Goal: Task Accomplishment & Management: Manage account settings

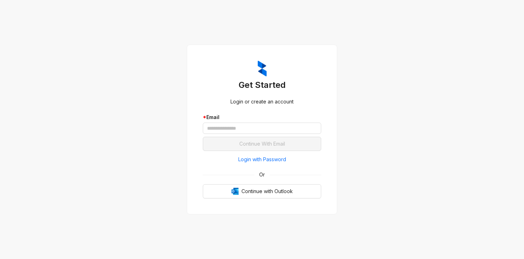
click at [256, 122] on div "* Email" at bounding box center [262, 123] width 118 height 21
click at [254, 128] on input "text" at bounding box center [262, 128] width 118 height 11
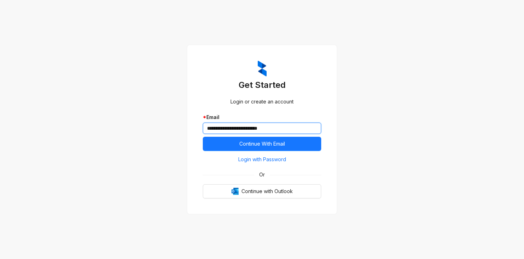
type input "**********"
click at [277, 160] on span "Login with Password" at bounding box center [262, 160] width 48 height 8
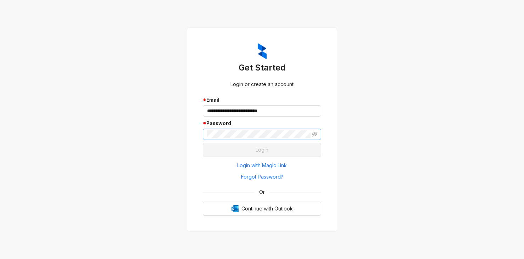
click at [259, 139] on span at bounding box center [262, 134] width 118 height 11
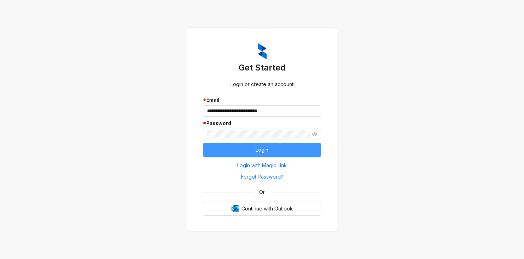
click at [265, 155] on button "Login" at bounding box center [262, 150] width 118 height 14
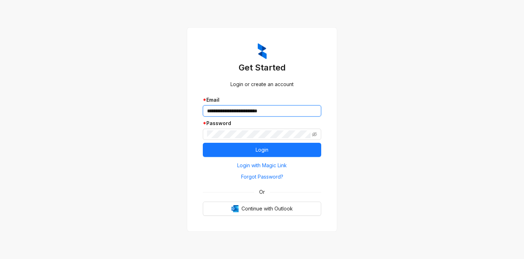
click at [220, 110] on input "**********" at bounding box center [262, 110] width 118 height 11
type input "**********"
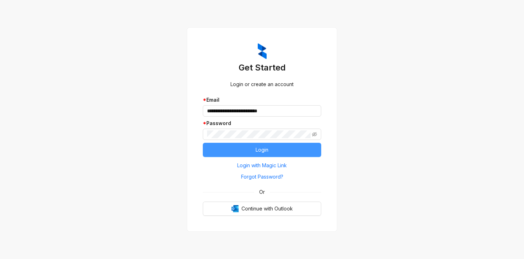
click at [250, 149] on button "Login" at bounding box center [262, 150] width 118 height 14
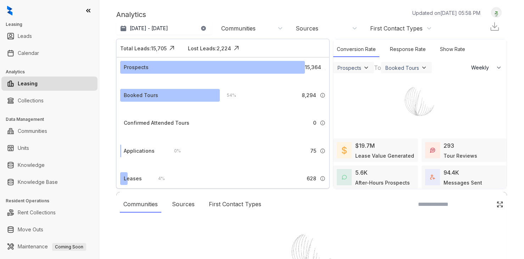
select select "******"
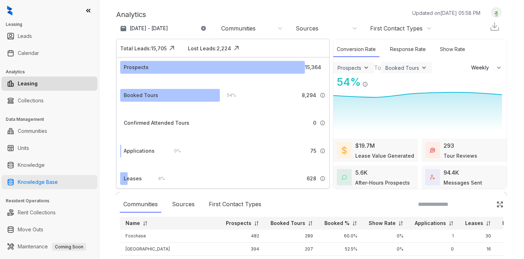
click at [44, 186] on link "Knowledge Base" at bounding box center [38, 182] width 40 height 14
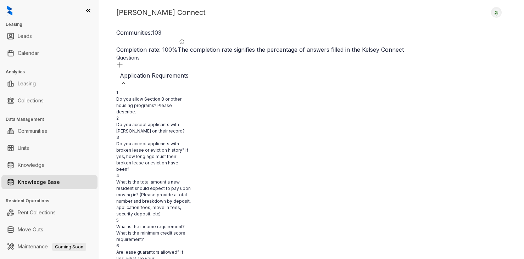
scroll to position [2901, 11083]
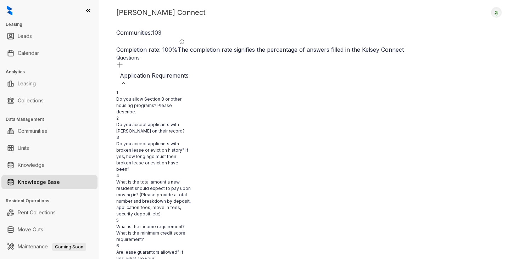
type textarea "**********"
click at [386, 12] on div "Kelsey Connect Logout" at bounding box center [311, 12] width 391 height 11
click at [287, 19] on div "Kelsey Connect Logout Communities: 103 Completion rate: 100 % The completion ra…" at bounding box center [311, 129] width 425 height 259
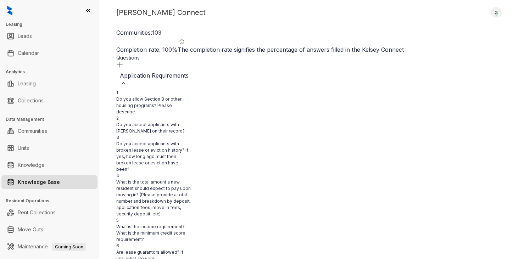
scroll to position [0, 3072]
click at [211, 71] on div "Application Requirements" at bounding box center [183, 79] width 126 height 16
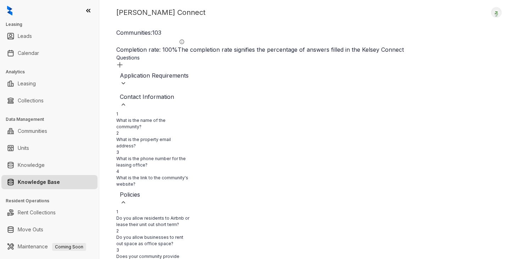
click at [180, 93] on div "Contact Information" at bounding box center [183, 97] width 126 height 9
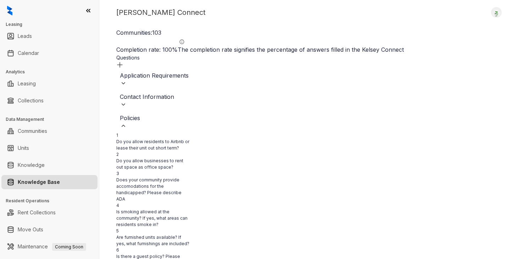
click at [162, 115] on div "Policies" at bounding box center [183, 122] width 126 height 16
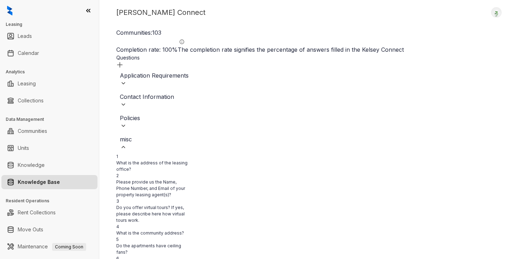
click at [155, 135] on div "misc" at bounding box center [183, 143] width 126 height 16
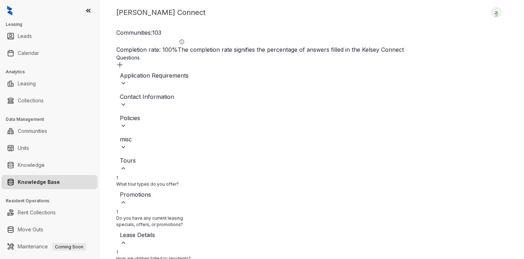
click at [155, 157] on div "Tours" at bounding box center [183, 164] width 126 height 16
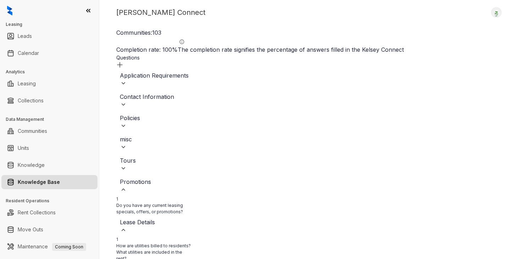
scroll to position [0, 3934]
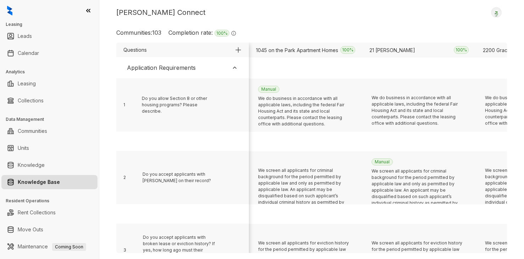
click at [202, 66] on div "Application Requirements" at bounding box center [183, 68] width 126 height 16
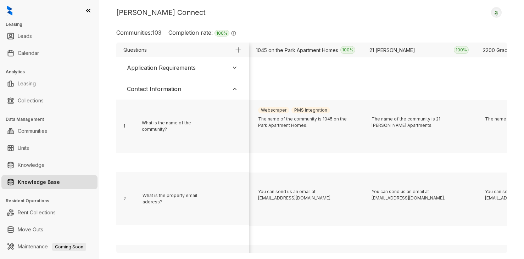
click at [181, 87] on div "Contact Information" at bounding box center [183, 89] width 126 height 16
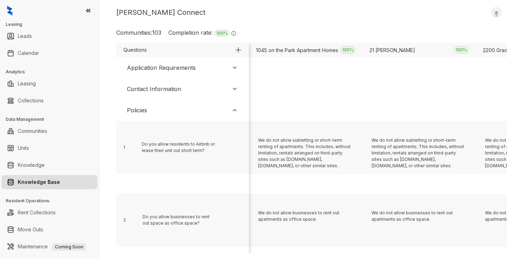
click at [172, 111] on div "Policies" at bounding box center [183, 110] width 126 height 16
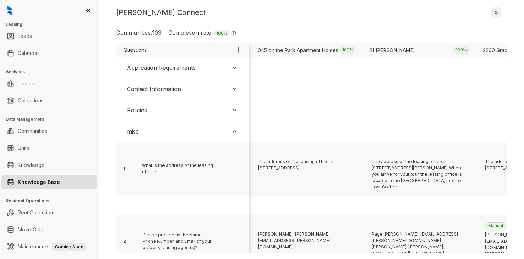
click at [181, 132] on div "misc" at bounding box center [183, 132] width 126 height 16
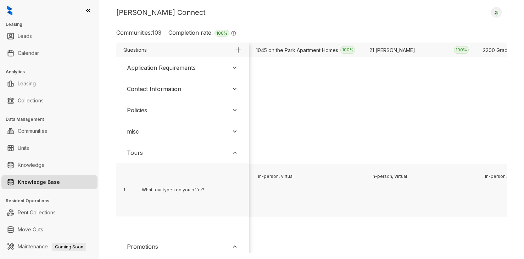
click at [176, 154] on div "Tours" at bounding box center [183, 153] width 126 height 16
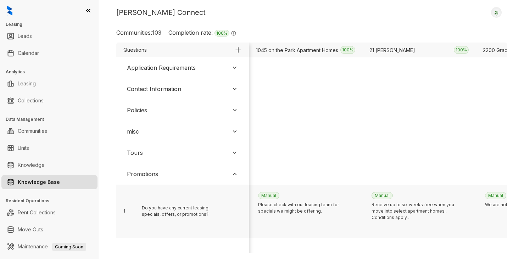
click at [365, 25] on div "Kelsey Connect Logout Communities: 103 Completion rate: 100 % The completion ra…" at bounding box center [311, 129] width 425 height 259
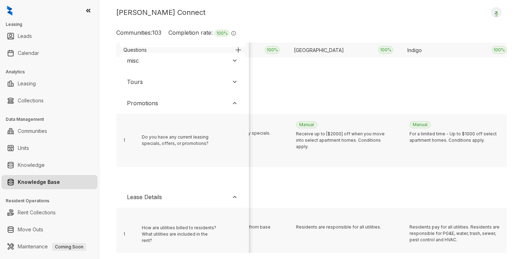
scroll to position [106, 3934]
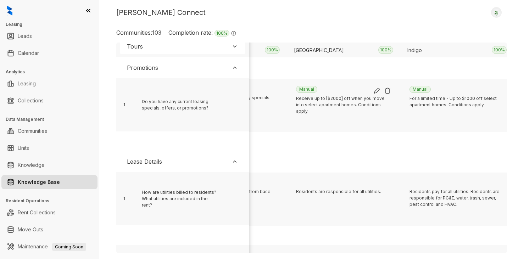
click at [377, 90] on img at bounding box center [376, 90] width 7 height 7
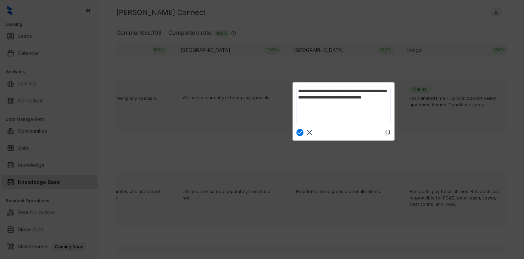
scroll to position [0, 0]
click at [344, 90] on textarea "**********" at bounding box center [343, 105] width 94 height 38
type textarea "**********"
click at [300, 132] on img at bounding box center [299, 132] width 7 height 7
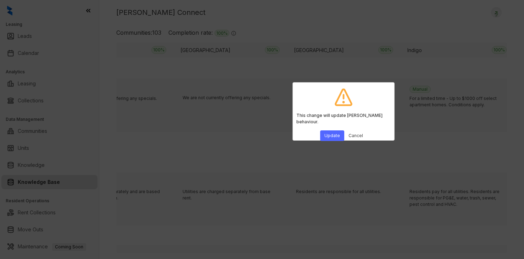
click at [334, 131] on button "Update" at bounding box center [332, 136] width 24 height 11
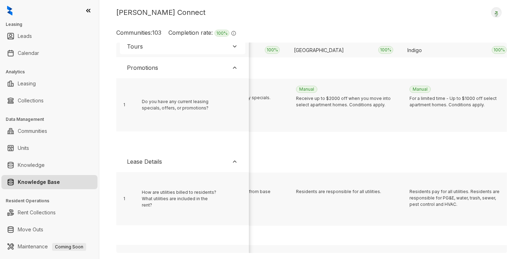
scroll to position [0, 3934]
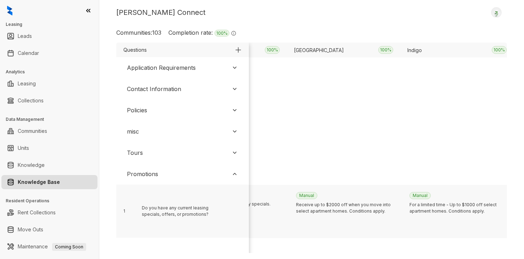
drag, startPoint x: 197, startPoint y: 68, endPoint x: 192, endPoint y: 78, distance: 10.5
click at [197, 68] on div "Application Requirements" at bounding box center [183, 68] width 126 height 16
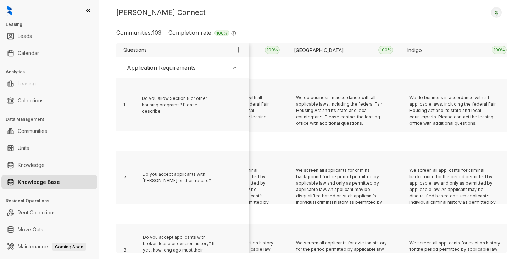
click at [168, 70] on div "Application Requirements" at bounding box center [161, 67] width 69 height 9
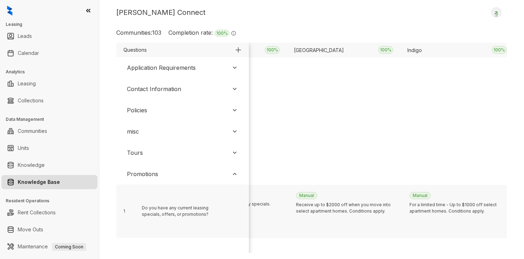
click at [148, 155] on div "Tours" at bounding box center [183, 153] width 126 height 16
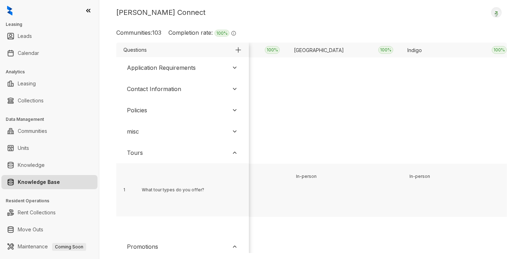
click at [145, 133] on div "misc" at bounding box center [183, 132] width 126 height 16
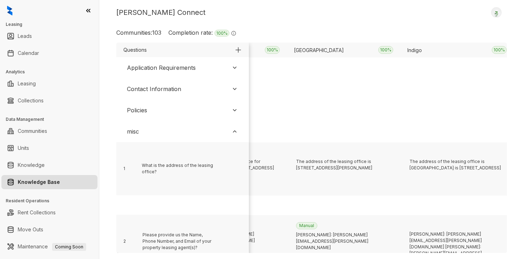
click at [145, 110] on div "Policies" at bounding box center [137, 110] width 20 height 9
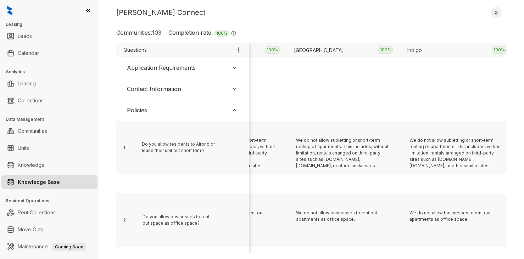
click at [150, 87] on div "Contact Information" at bounding box center [154, 89] width 54 height 9
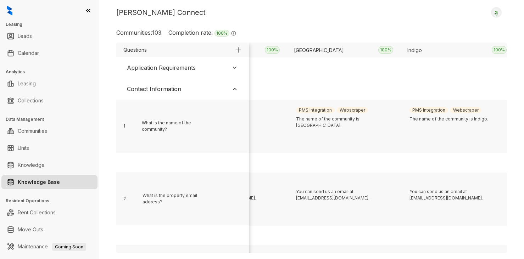
click at [154, 68] on div "Application Requirements" at bounding box center [161, 67] width 69 height 9
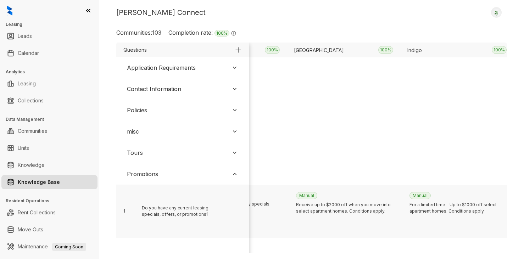
click at [280, 18] on div "Kelsey Connect Logout Communities: 103 Completion rate: 100 % The completion ra…" at bounding box center [311, 129] width 425 height 259
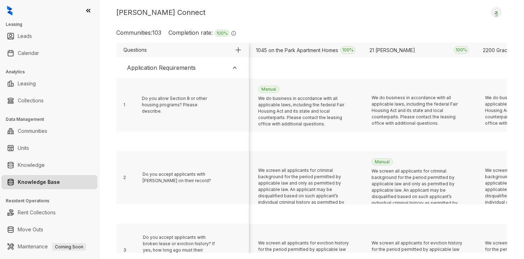
click at [254, 12] on div "Kelsey Connect Logout" at bounding box center [311, 12] width 391 height 11
click at [294, 19] on div "Kelsey Connect Logout Communities: 103 Completion rate: 100 % The completion ra…" at bounding box center [311, 129] width 425 height 259
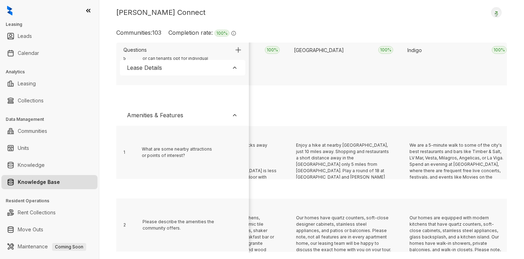
scroll to position [3267, 3934]
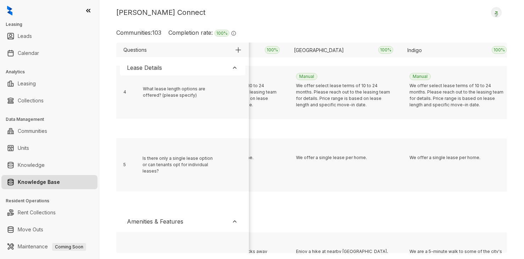
click at [178, 73] on div "Lease Details" at bounding box center [183, 68] width 126 height 16
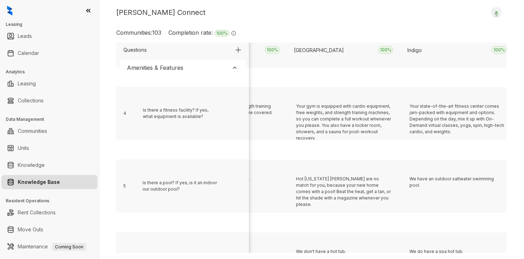
scroll to position [3089, 3934]
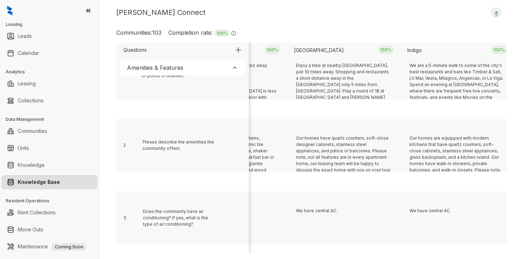
click at [181, 70] on div "Amenities & Features" at bounding box center [155, 67] width 56 height 9
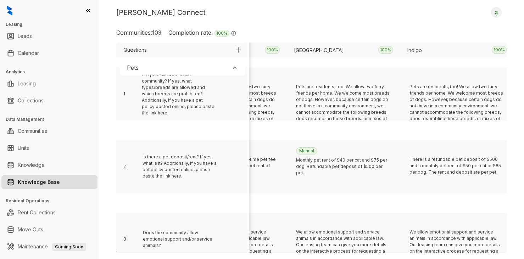
click at [175, 70] on div "Pets" at bounding box center [183, 68] width 126 height 16
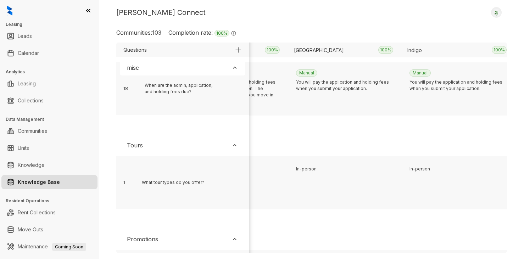
scroll to position [2416, 3934]
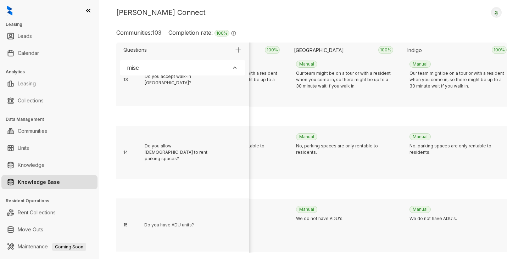
click at [158, 69] on div "misc" at bounding box center [183, 68] width 126 height 16
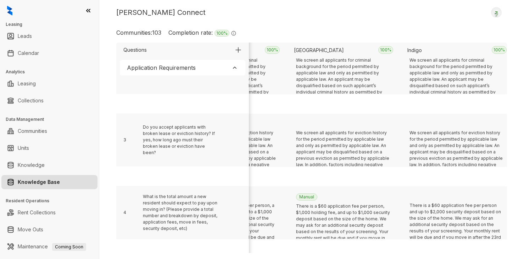
scroll to position [0, 3934]
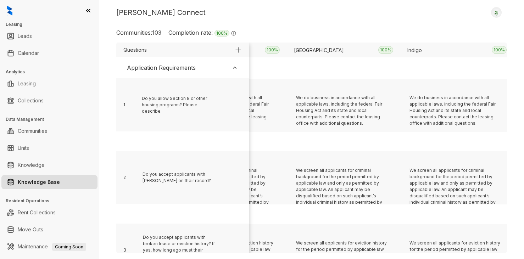
click at [171, 67] on div "Application Requirements" at bounding box center [161, 67] width 69 height 9
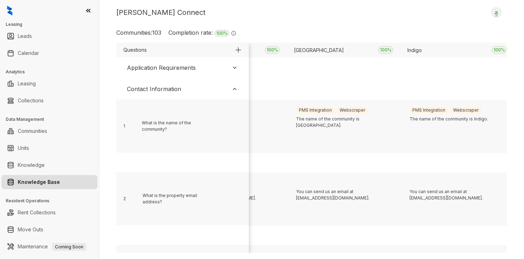
click at [153, 89] on div "Contact Information" at bounding box center [154, 89] width 54 height 9
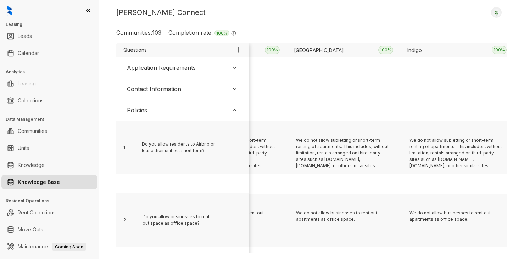
click at [151, 109] on div "Policies" at bounding box center [183, 110] width 126 height 16
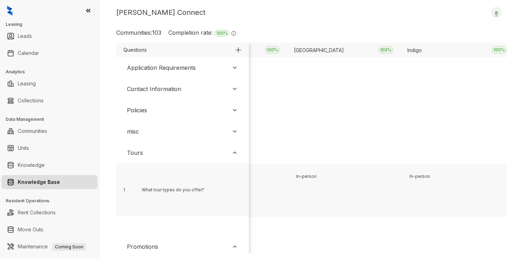
click at [152, 132] on div "misc" at bounding box center [183, 132] width 126 height 16
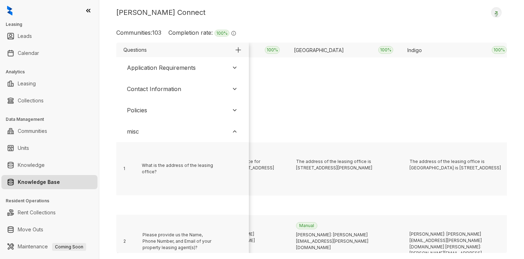
click at [151, 131] on div "misc" at bounding box center [183, 132] width 126 height 16
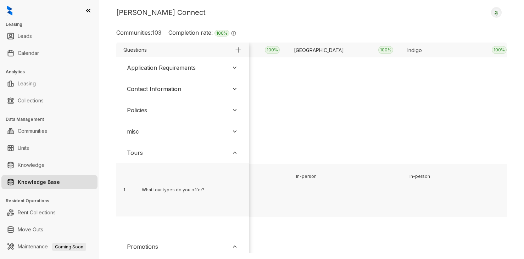
click at [153, 157] on div "Tours" at bounding box center [183, 153] width 126 height 16
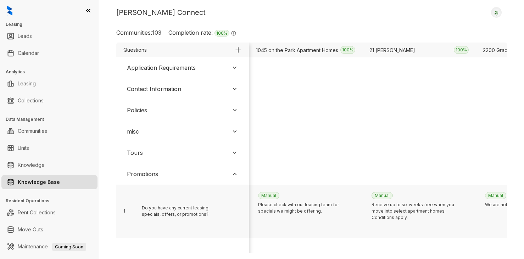
scroll to position [0, 4044]
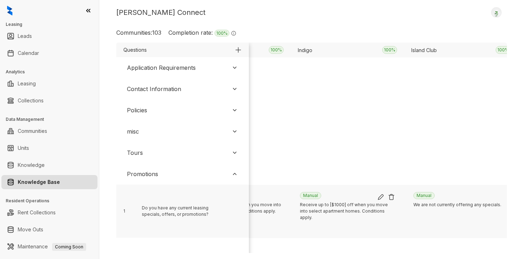
click at [379, 197] on img at bounding box center [380, 197] width 7 height 7
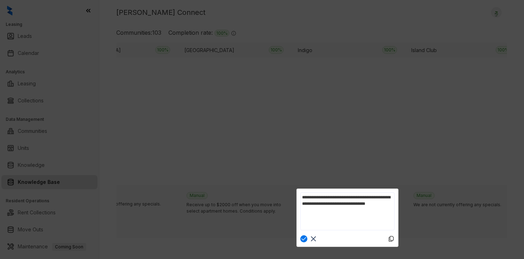
scroll to position [0, 0]
click at [346, 197] on textarea "**********" at bounding box center [347, 212] width 94 height 38
type textarea "**********"
click at [302, 240] on img at bounding box center [303, 238] width 7 height 7
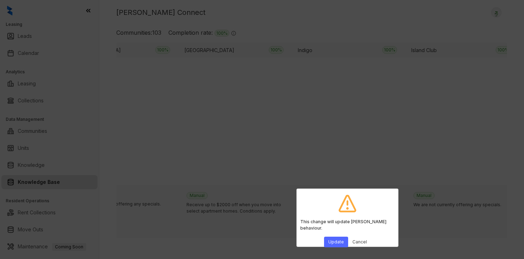
click at [332, 239] on button "Update" at bounding box center [336, 242] width 24 height 11
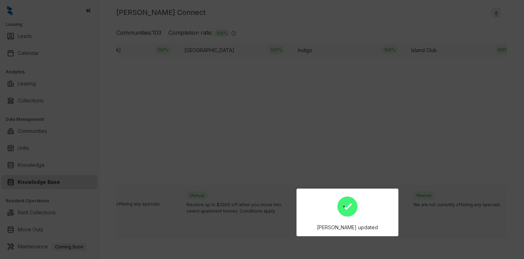
click at [347, 157] on div at bounding box center [262, 129] width 524 height 259
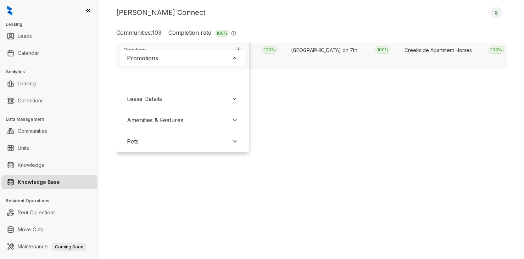
scroll to position [0, 2008]
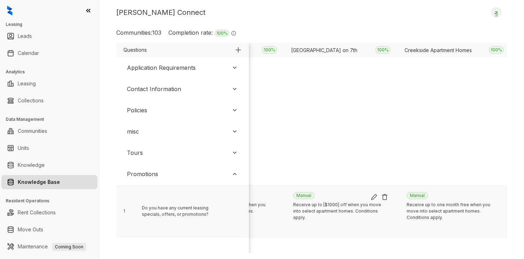
click at [375, 198] on img at bounding box center [374, 197] width 7 height 7
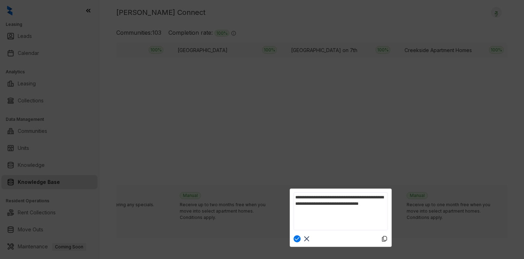
scroll to position [0, 0]
click at [339, 198] on textarea "**********" at bounding box center [341, 212] width 94 height 38
type textarea "**********"
click at [294, 239] on img at bounding box center [297, 238] width 7 height 7
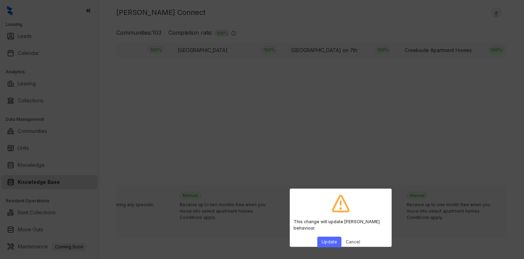
click at [329, 238] on button "Update" at bounding box center [329, 242] width 24 height 11
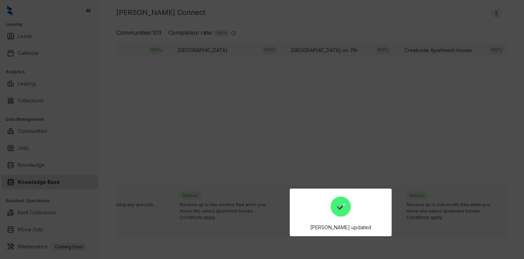
click at [357, 142] on div at bounding box center [262, 129] width 524 height 259
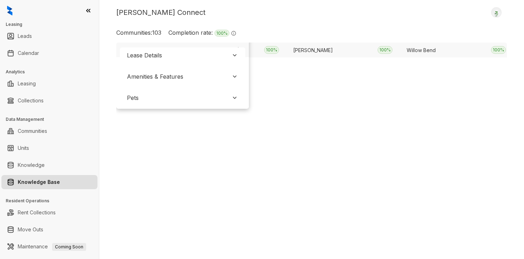
scroll to position [71, 11312]
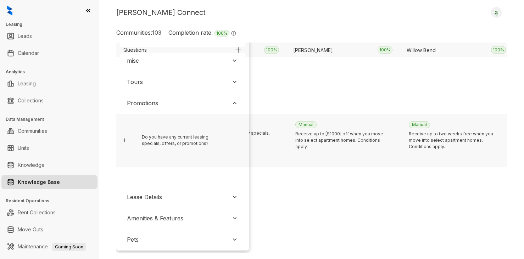
click at [352, 74] on div "The address of the leasing office is [STREET_ADDRESS][PERSON_NAME] Future resid…" at bounding box center [342, 98] width 113 height 53
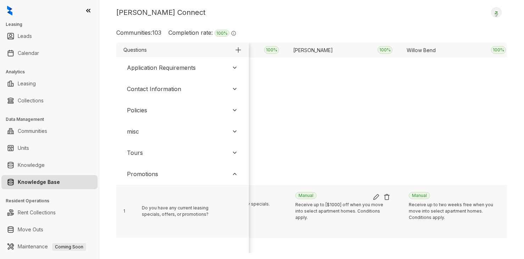
click at [377, 196] on img at bounding box center [376, 197] width 7 height 7
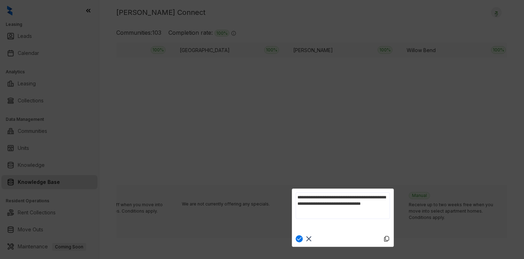
scroll to position [0, 0]
click at [342, 197] on textarea "**********" at bounding box center [343, 212] width 94 height 38
type textarea "**********"
click at [298, 240] on img at bounding box center [299, 238] width 7 height 7
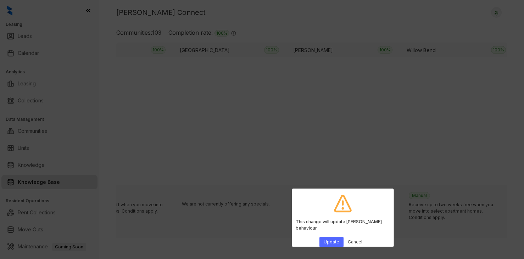
click at [329, 237] on button "Update" at bounding box center [332, 242] width 24 height 11
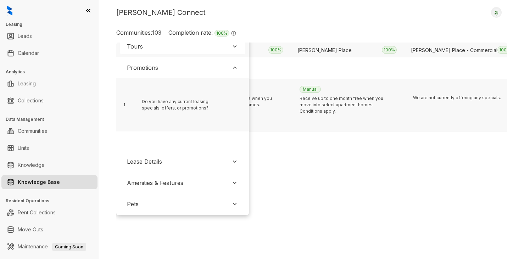
scroll to position [0, 9832]
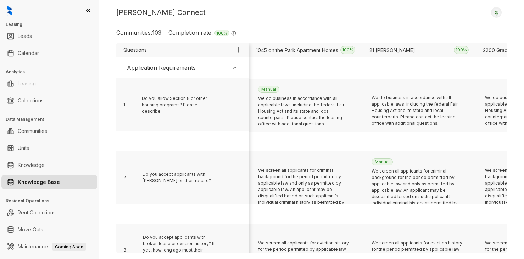
click at [195, 71] on div "Application Requirements" at bounding box center [161, 67] width 69 height 9
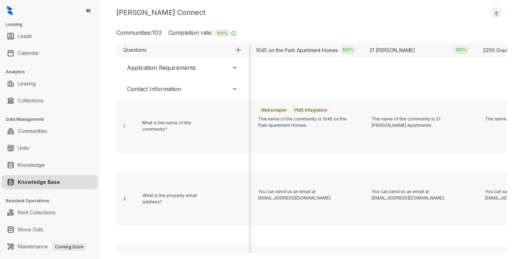
click at [171, 89] on div "Contact Information" at bounding box center [154, 89] width 54 height 9
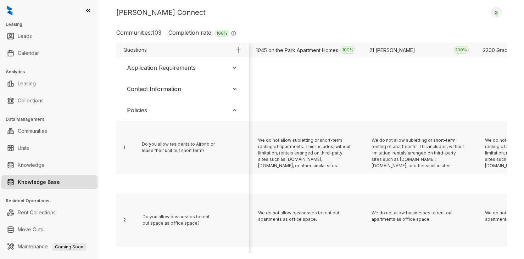
click at [166, 108] on div "Policies" at bounding box center [183, 110] width 126 height 16
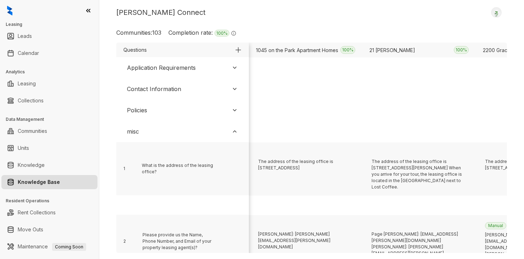
click at [153, 131] on div "misc" at bounding box center [183, 132] width 126 height 16
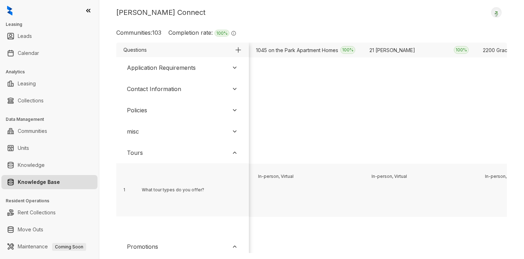
drag, startPoint x: 155, startPoint y: 150, endPoint x: 157, endPoint y: 155, distance: 4.6
click at [156, 151] on div "Tours" at bounding box center [183, 153] width 126 height 16
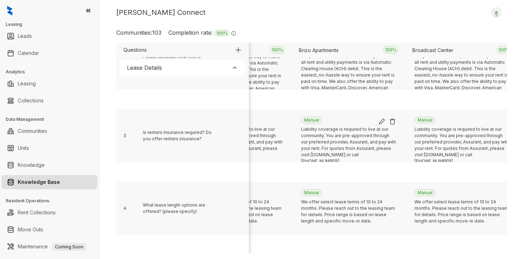
scroll to position [0, 1319]
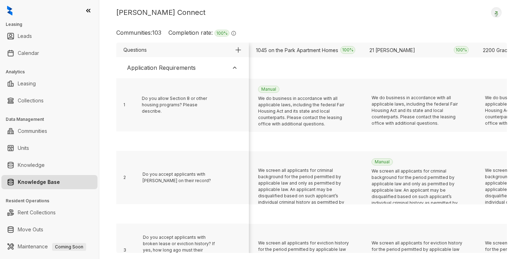
click at [173, 70] on div "Application Requirements" at bounding box center [161, 67] width 69 height 9
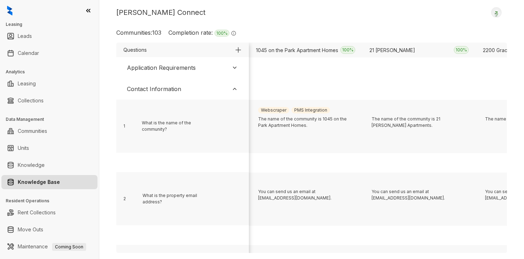
click at [172, 90] on div "Contact Information" at bounding box center [154, 89] width 54 height 9
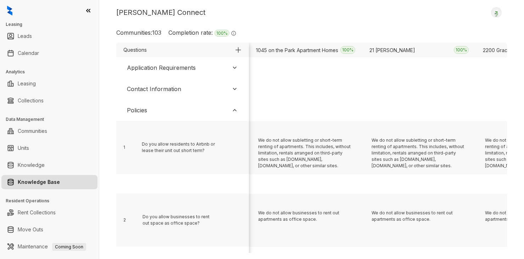
click at [171, 112] on div "Policies" at bounding box center [183, 110] width 126 height 16
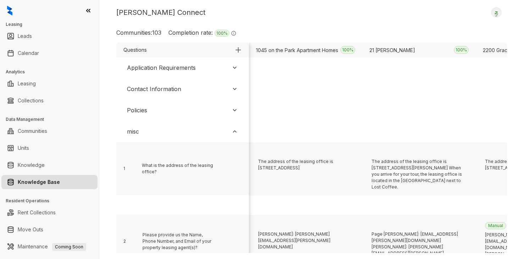
click at [153, 134] on div "misc" at bounding box center [183, 132] width 126 height 16
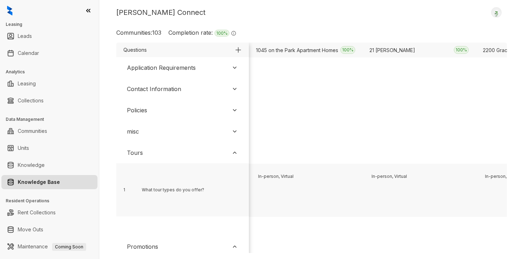
click at [149, 152] on div "Tours" at bounding box center [183, 153] width 126 height 16
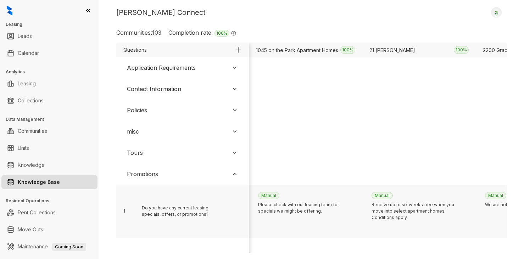
click at [423, 15] on div "Kelsey Connect Logout" at bounding box center [311, 12] width 391 height 11
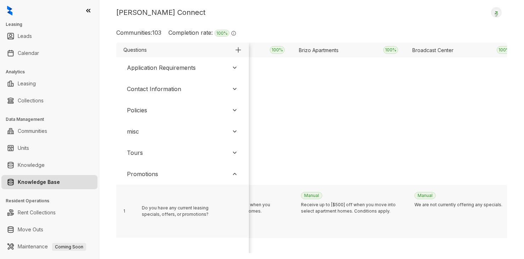
scroll to position [35, 1319]
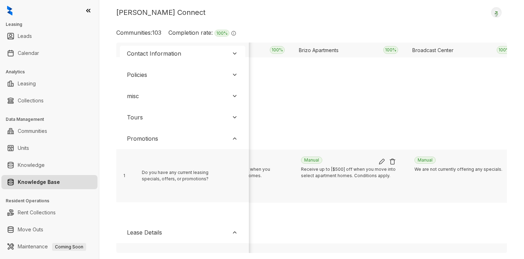
click at [381, 163] on img at bounding box center [381, 161] width 7 height 7
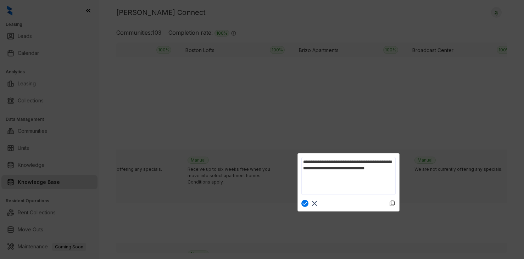
scroll to position [0, 0]
click at [345, 161] on textarea "**********" at bounding box center [348, 176] width 94 height 38
type textarea "**********"
click at [303, 203] on img at bounding box center [304, 203] width 7 height 7
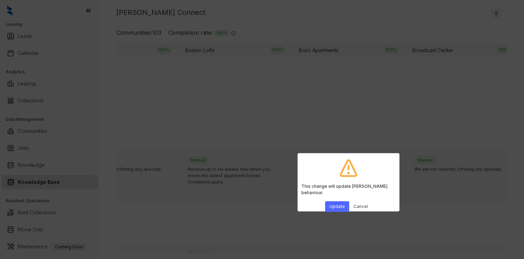
click at [336, 201] on button "Update" at bounding box center [337, 206] width 24 height 11
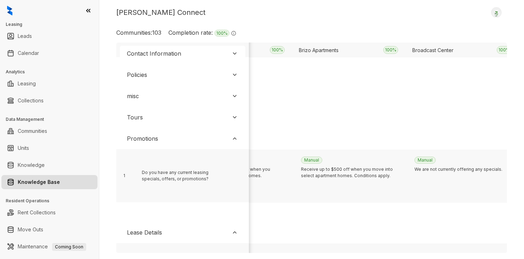
click at [277, 15] on div "Kelsey Connect Logout" at bounding box center [311, 12] width 391 height 11
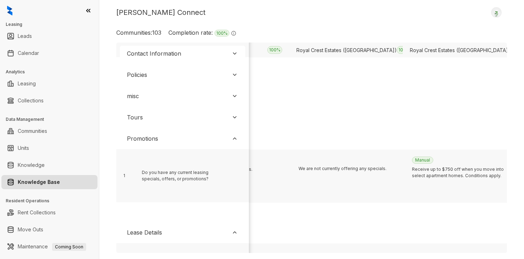
scroll to position [35, 7131]
